Goal: Transaction & Acquisition: Purchase product/service

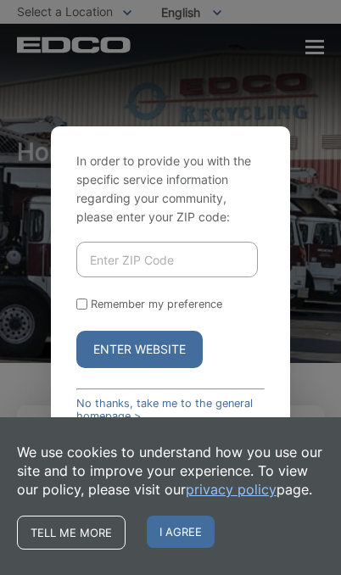
click at [182, 534] on span "I agree" at bounding box center [181, 532] width 68 height 32
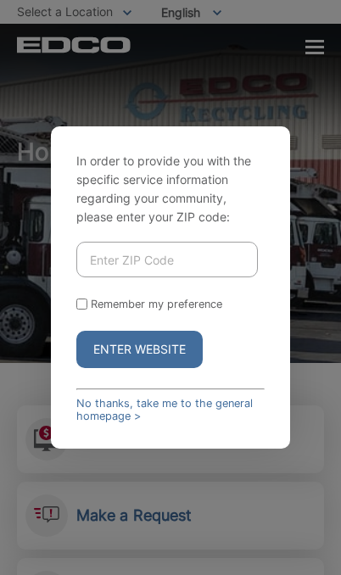
click at [164, 423] on link "No thanks, take me to the general homepage >" at bounding box center [170, 409] width 188 height 25
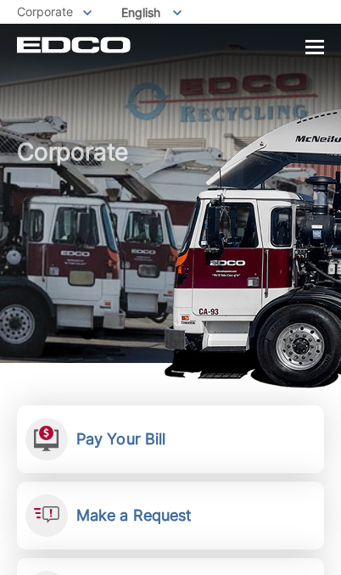
click at [184, 468] on link "Pay Your Bill View, pay, and manage your bill online." at bounding box center [170, 440] width 307 height 68
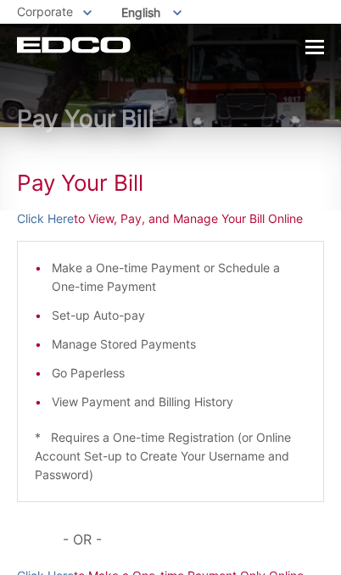
click at [46, 225] on link "Click Here" at bounding box center [45, 219] width 57 height 19
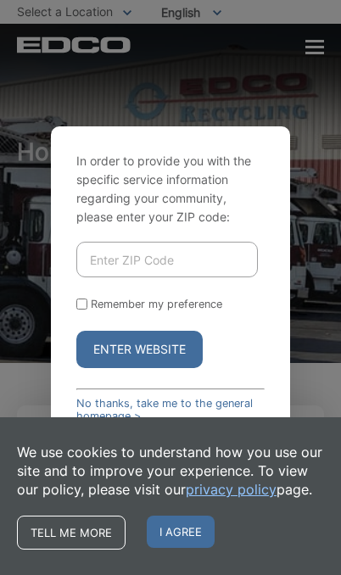
click at [183, 530] on span "I agree" at bounding box center [181, 532] width 68 height 32
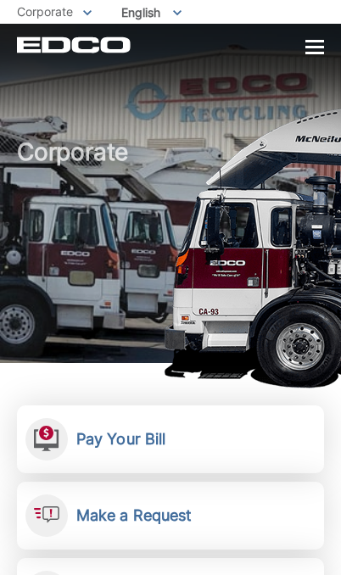
click at [227, 433] on link "Pay Your Bill View, pay, and manage your bill online." at bounding box center [170, 440] width 307 height 68
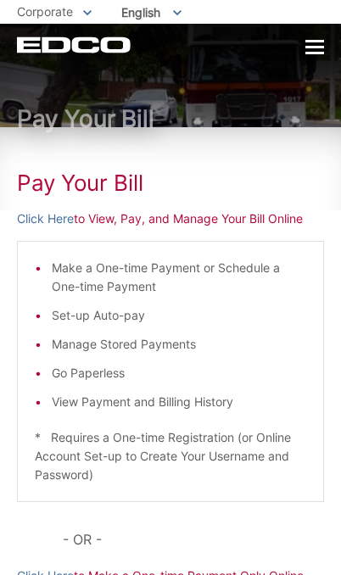
click at [36, 227] on link "Click Here" at bounding box center [45, 219] width 57 height 19
